Goal: Task Accomplishment & Management: Manage account settings

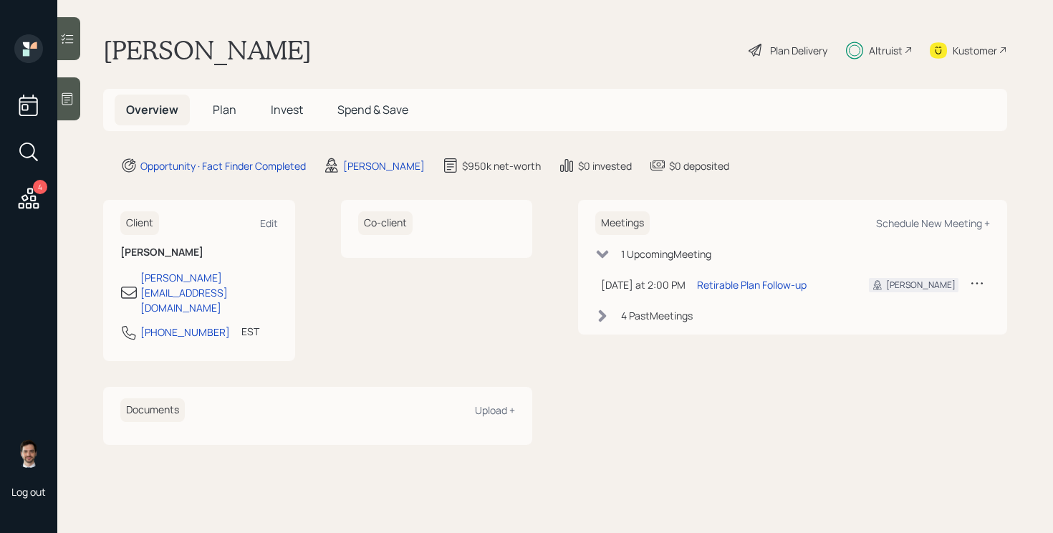
click at [236, 108] on h5 "Plan" at bounding box center [224, 110] width 47 height 31
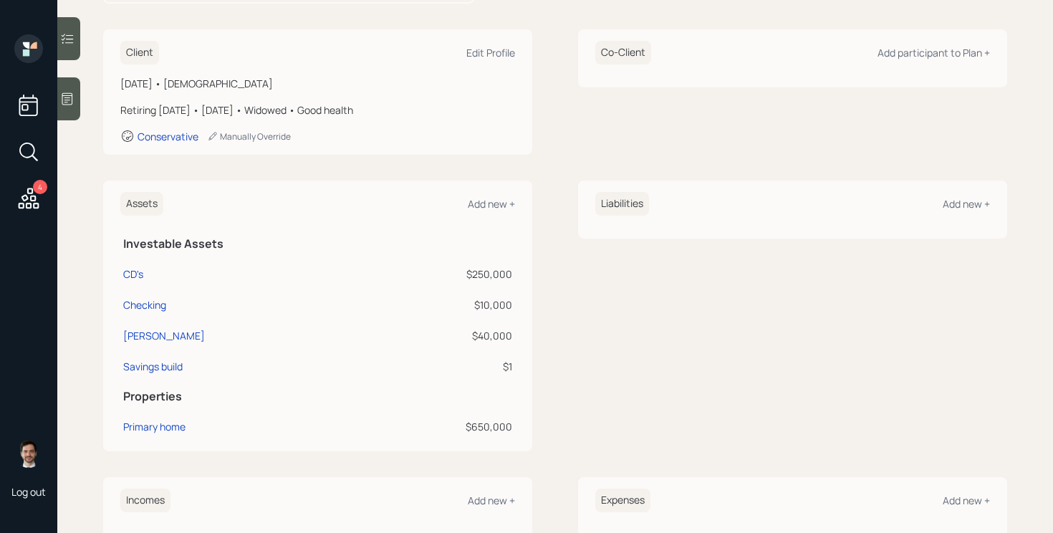
scroll to position [169, 0]
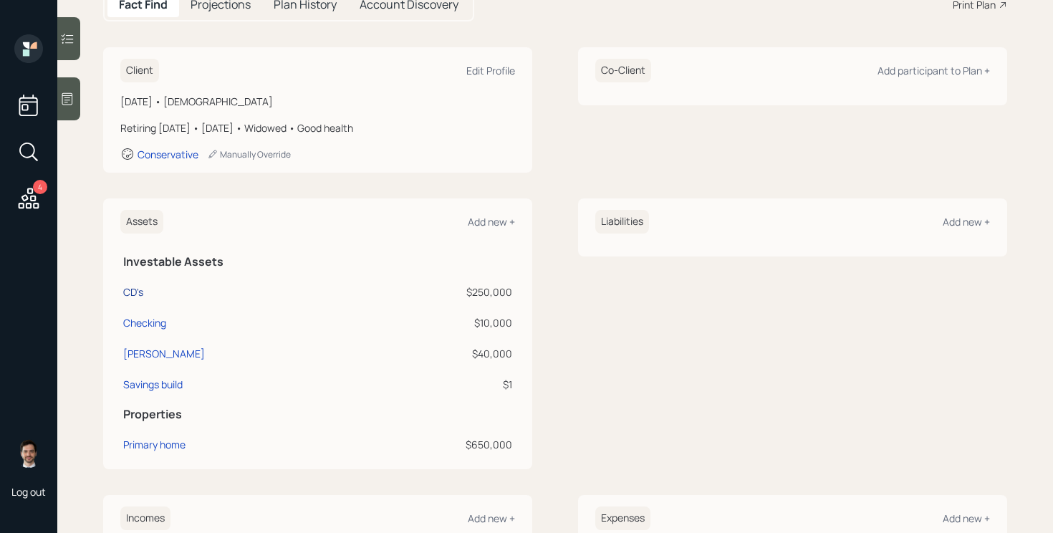
click at [132, 291] on div "CD's" at bounding box center [133, 291] width 20 height 15
select select "taxable"
select select "conservative"
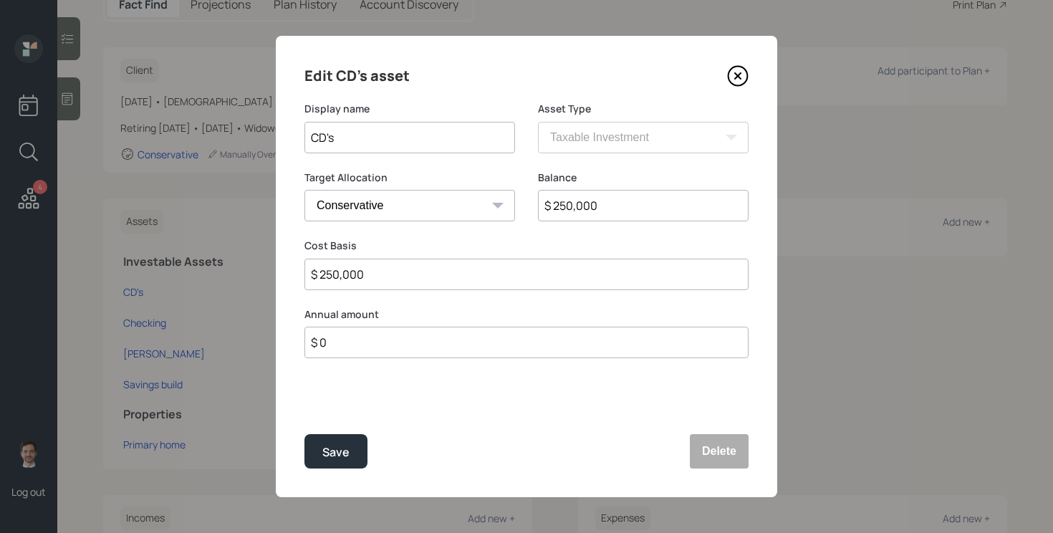
click at [485, 135] on input "CD's" at bounding box center [409, 138] width 211 height 32
type input "CD's, next mature sin Feb"
click at [304, 434] on button "Save" at bounding box center [335, 451] width 63 height 34
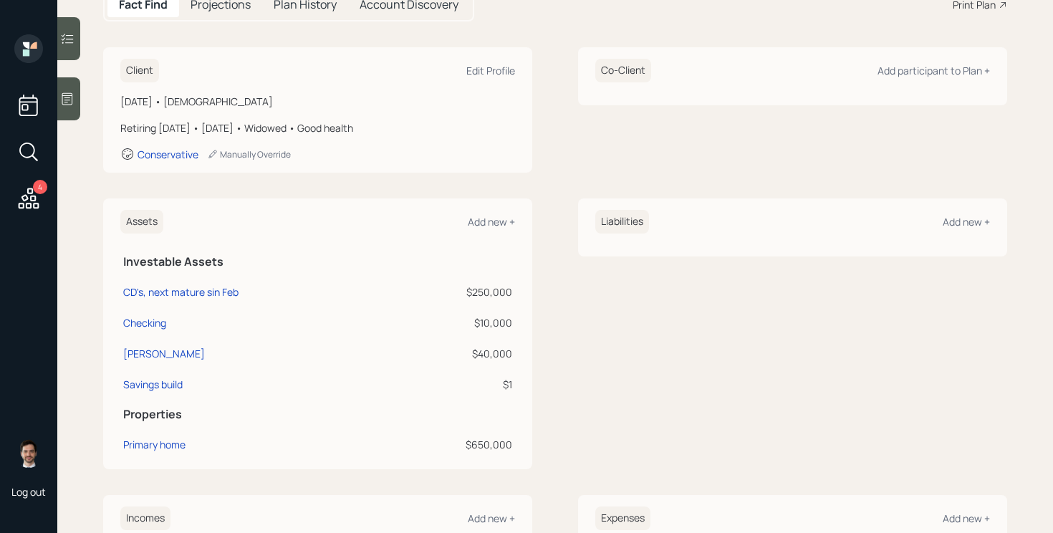
click at [574, 163] on div "Client Edit Profile [DATE] • [DEMOGRAPHIC_DATA] Retiring [DATE] • [DATE] • Wido…" at bounding box center [555, 109] width 904 height 125
click at [557, 193] on div "Client Edit Profile [DATE] • [DEMOGRAPHIC_DATA] Retiring [DATE] • [DATE] • Wido…" at bounding box center [555, 422] width 904 height 751
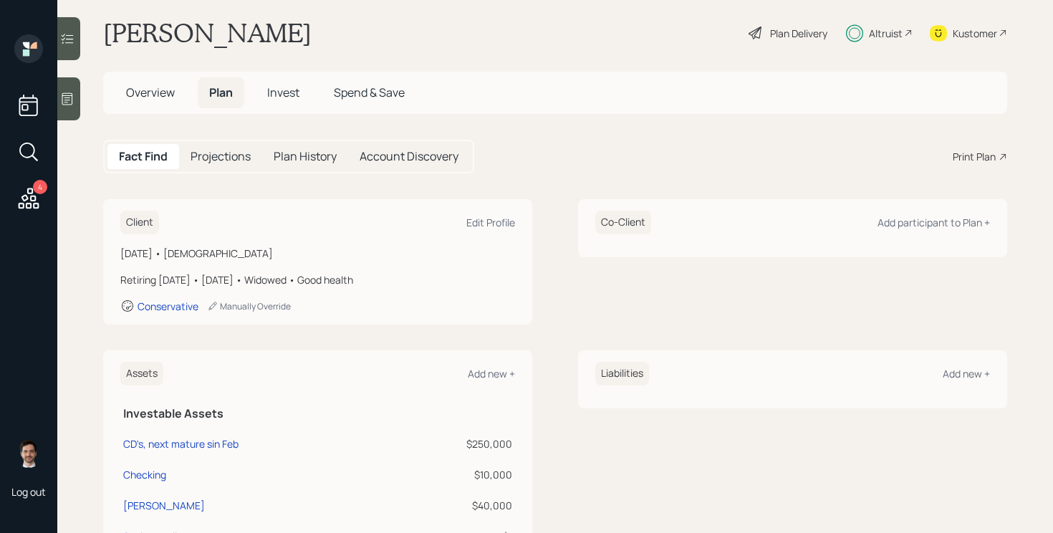
scroll to position [16, 0]
click at [803, 34] on div "Plan Delivery" at bounding box center [798, 34] width 57 height 15
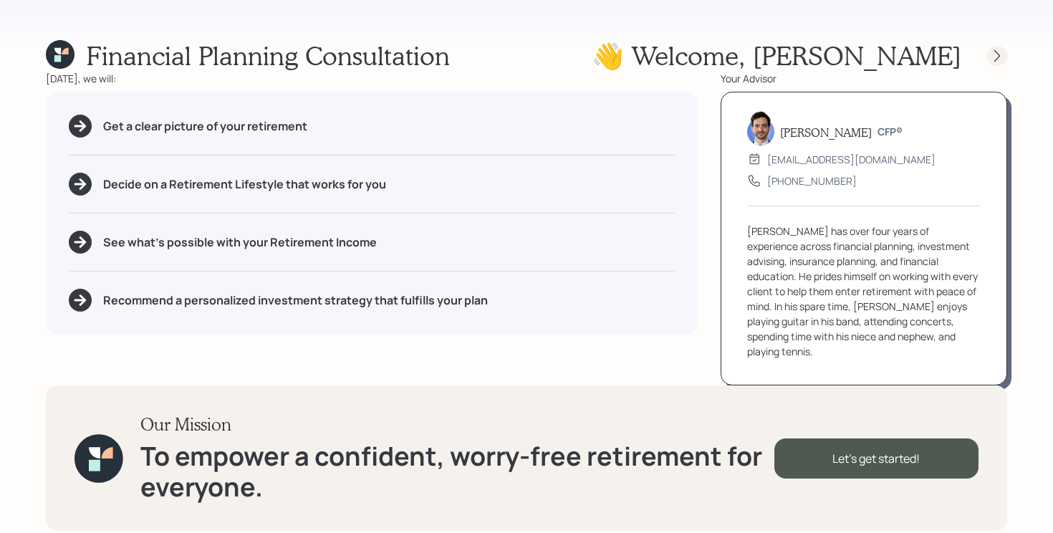
click at [1005, 52] on div at bounding box center [997, 56] width 20 height 20
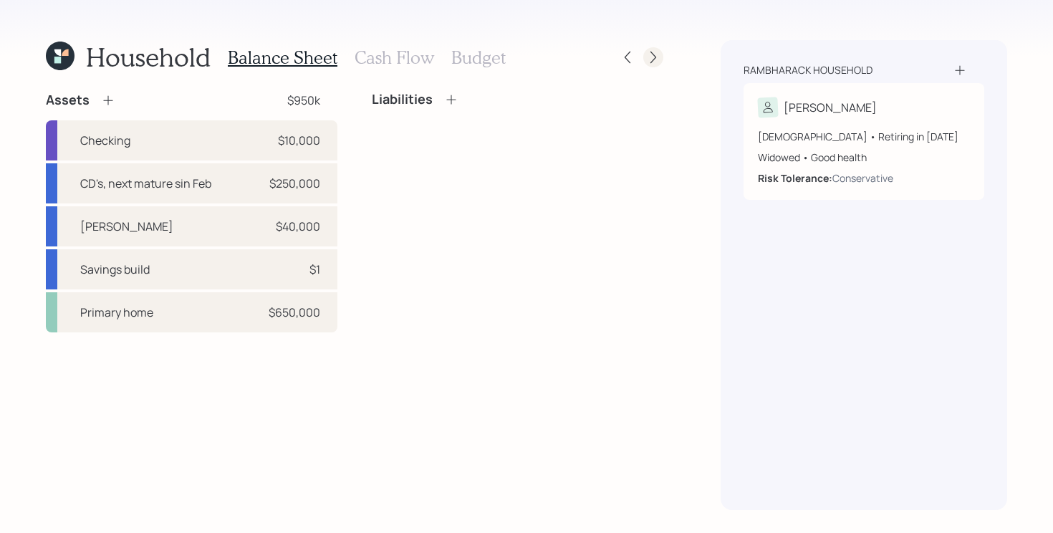
click at [652, 62] on icon at bounding box center [653, 57] width 14 height 14
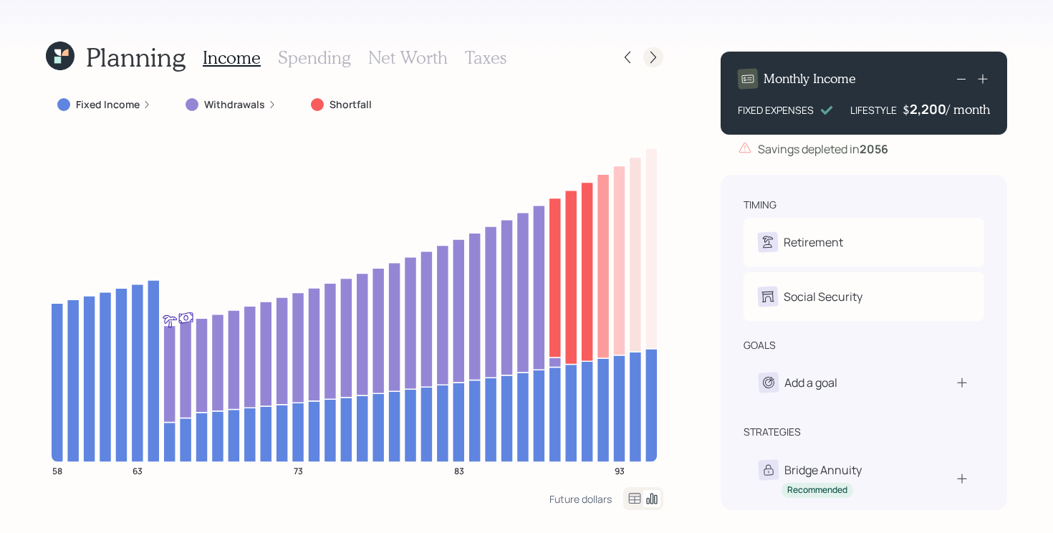
click at [652, 63] on icon at bounding box center [653, 57] width 14 height 14
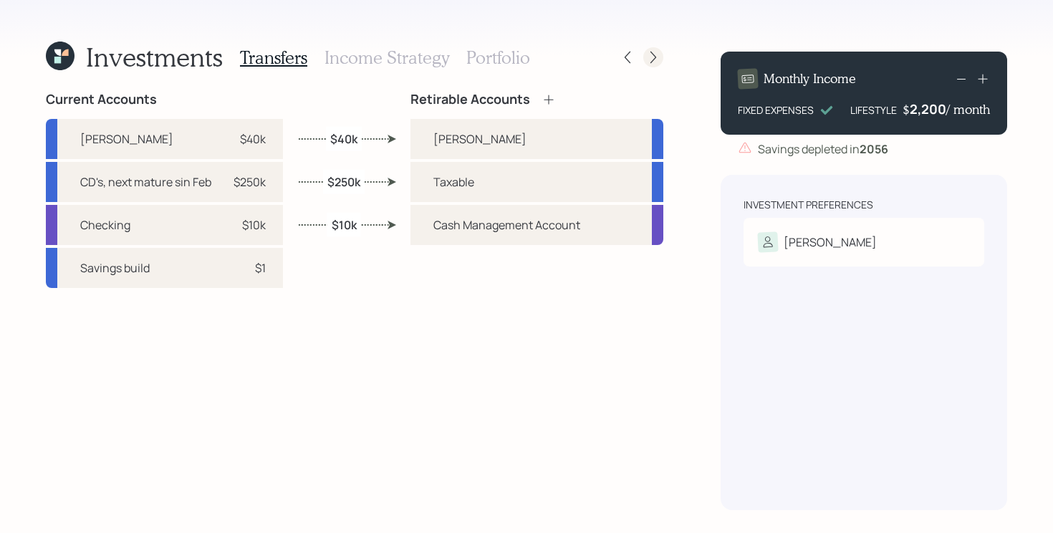
click at [651, 47] on div at bounding box center [653, 57] width 20 height 20
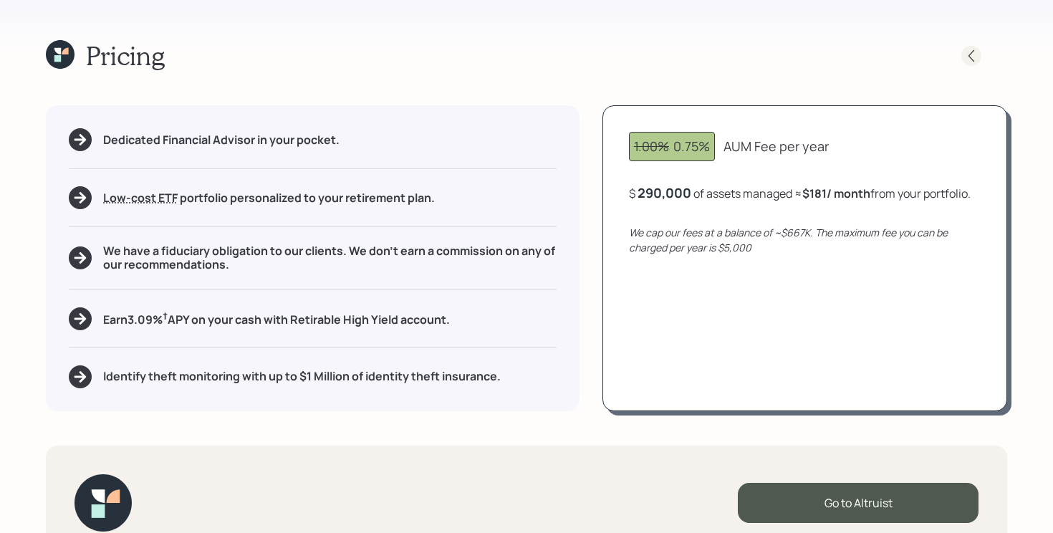
click at [971, 57] on icon at bounding box center [971, 56] width 14 height 14
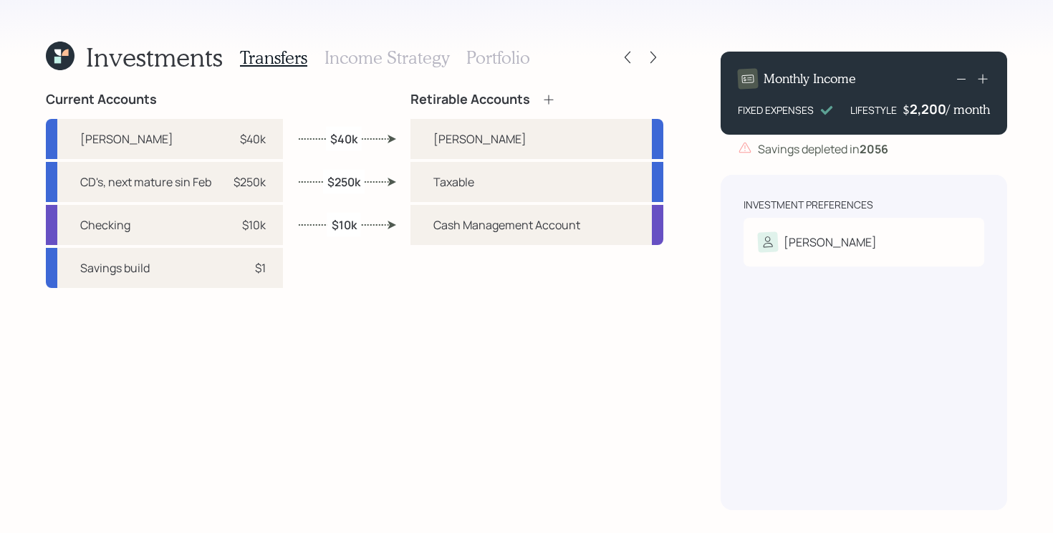
click at [614, 59] on div "Investments Transfers Income Strategy Portfolio" at bounding box center [354, 57] width 617 height 34
click at [626, 59] on icon at bounding box center [627, 58] width 6 height 12
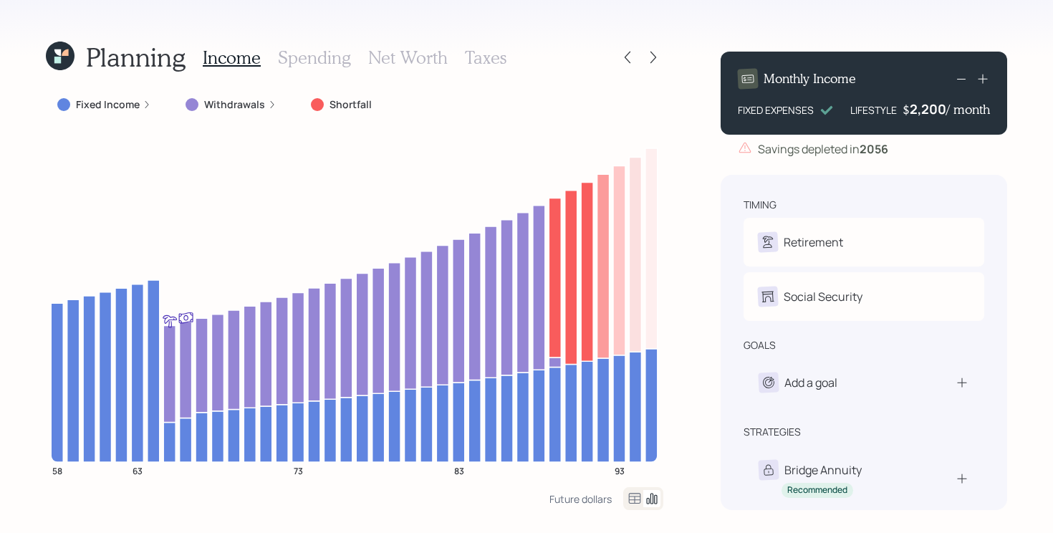
click at [112, 107] on label "Fixed Income" at bounding box center [108, 104] width 64 height 14
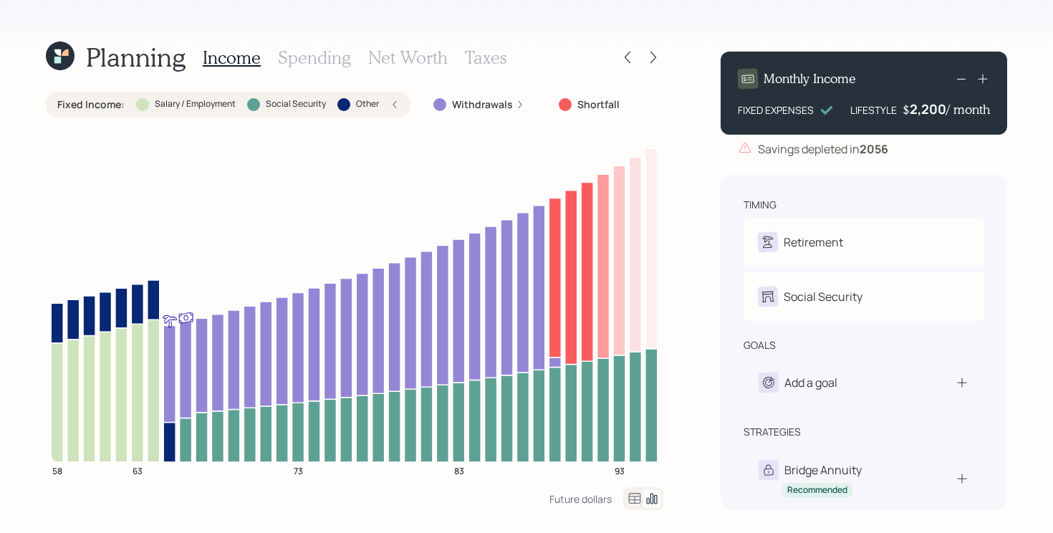
click at [112, 107] on label "Fixed Income :" at bounding box center [90, 104] width 67 height 14
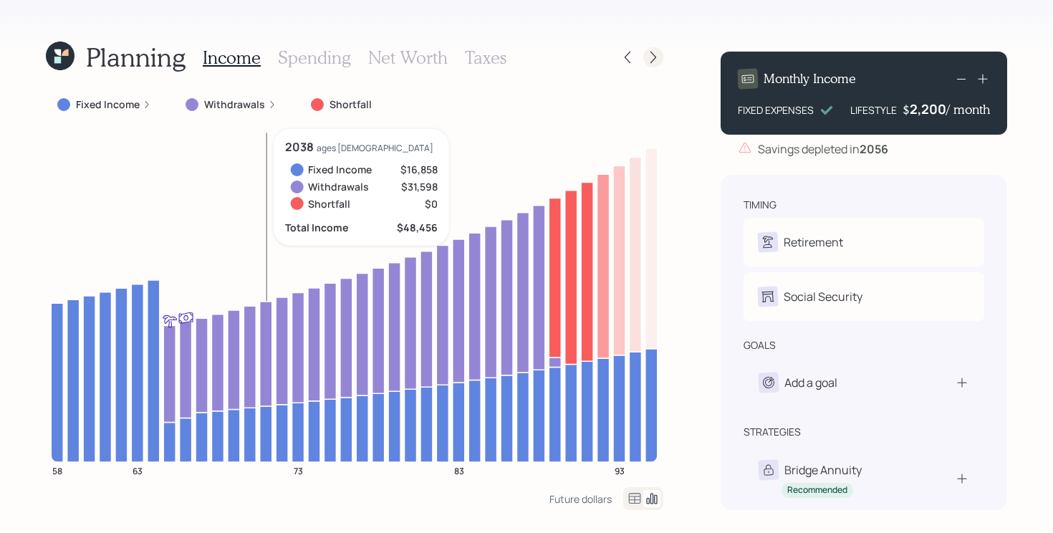
click at [652, 57] on icon at bounding box center [653, 57] width 14 height 14
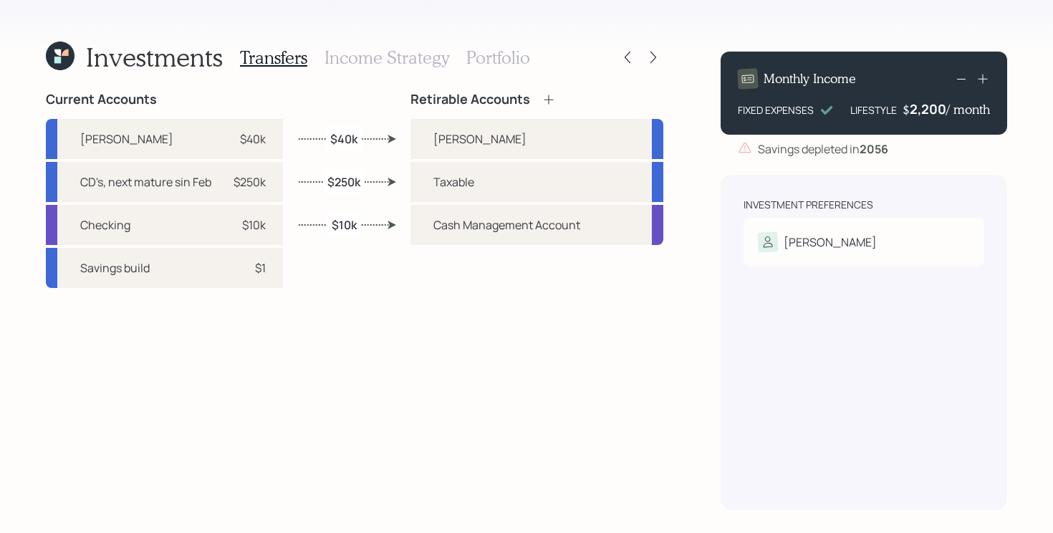
click at [483, 55] on h3 "Portfolio" at bounding box center [498, 57] width 64 height 21
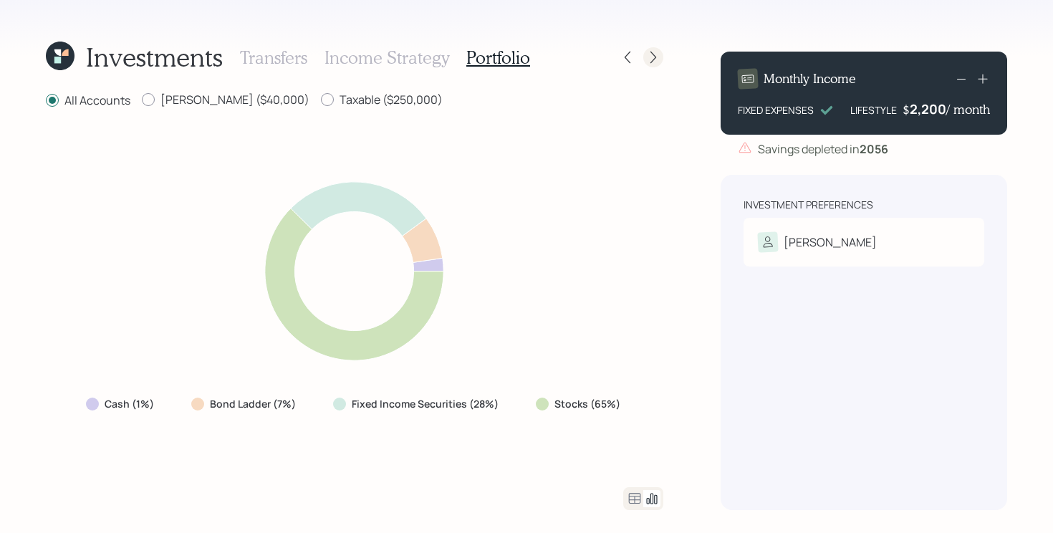
click at [650, 49] on div at bounding box center [653, 57] width 20 height 20
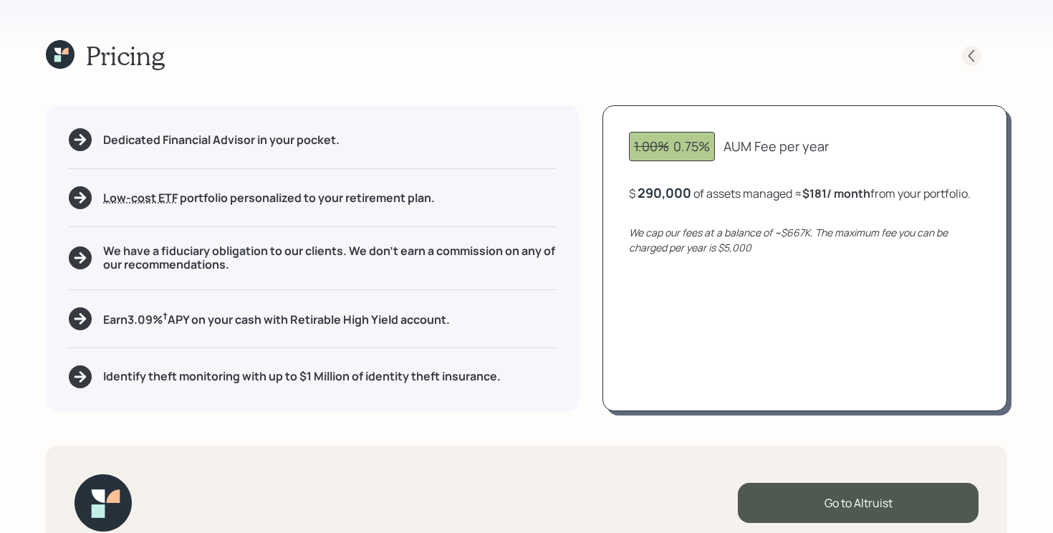
click at [970, 52] on icon at bounding box center [971, 55] width 6 height 12
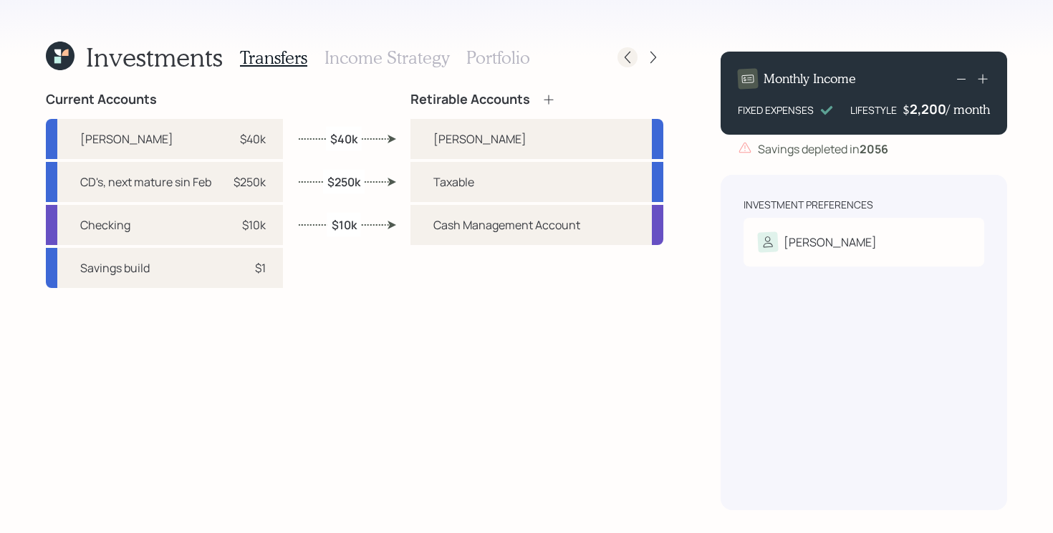
click at [627, 52] on icon at bounding box center [627, 57] width 14 height 14
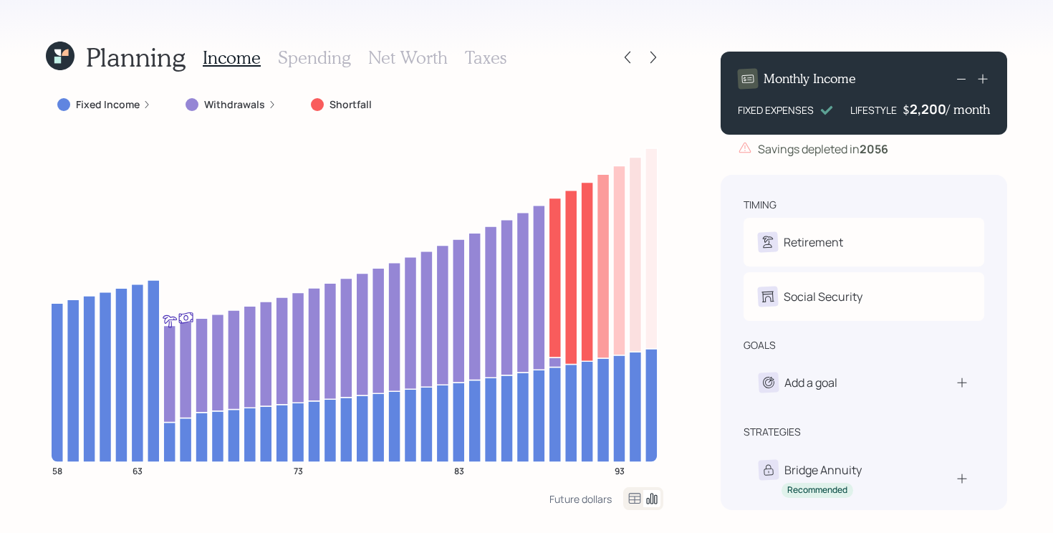
click at [62, 58] on icon at bounding box center [60, 56] width 29 height 29
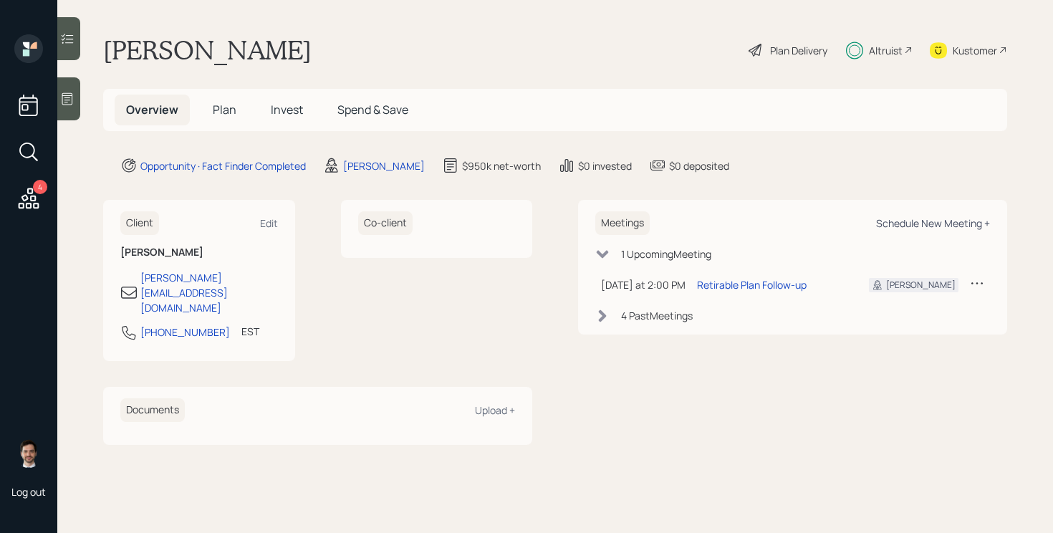
click at [912, 220] on div "Schedule New Meeting +" at bounding box center [933, 223] width 114 height 14
select select "ef6b64e1-8f62-4a74-b865-a7df4b35b836"
